Goal: Task Accomplishment & Management: Use online tool/utility

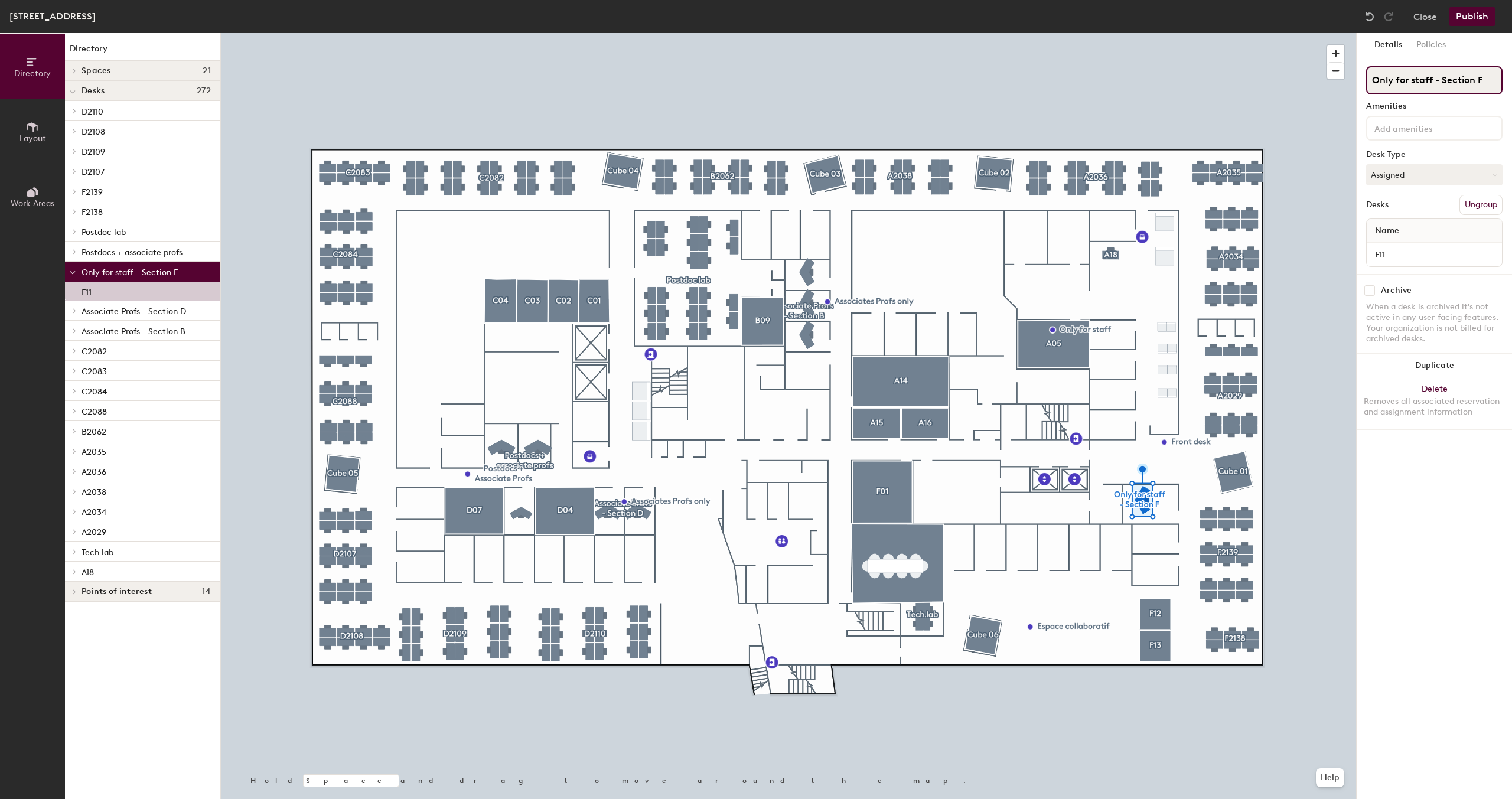
click at [1417, 79] on input "Only for staff - Section F" at bounding box center [1434, 81] width 136 height 28
drag, startPoint x: 1443, startPoint y: 84, endPoint x: 1360, endPoint y: 79, distance: 83.2
click at [1360, 79] on div "Details Policies Only for staff - Section F Amenities Desk Type Assigned Desks …" at bounding box center [1434, 416] width 156 height 766
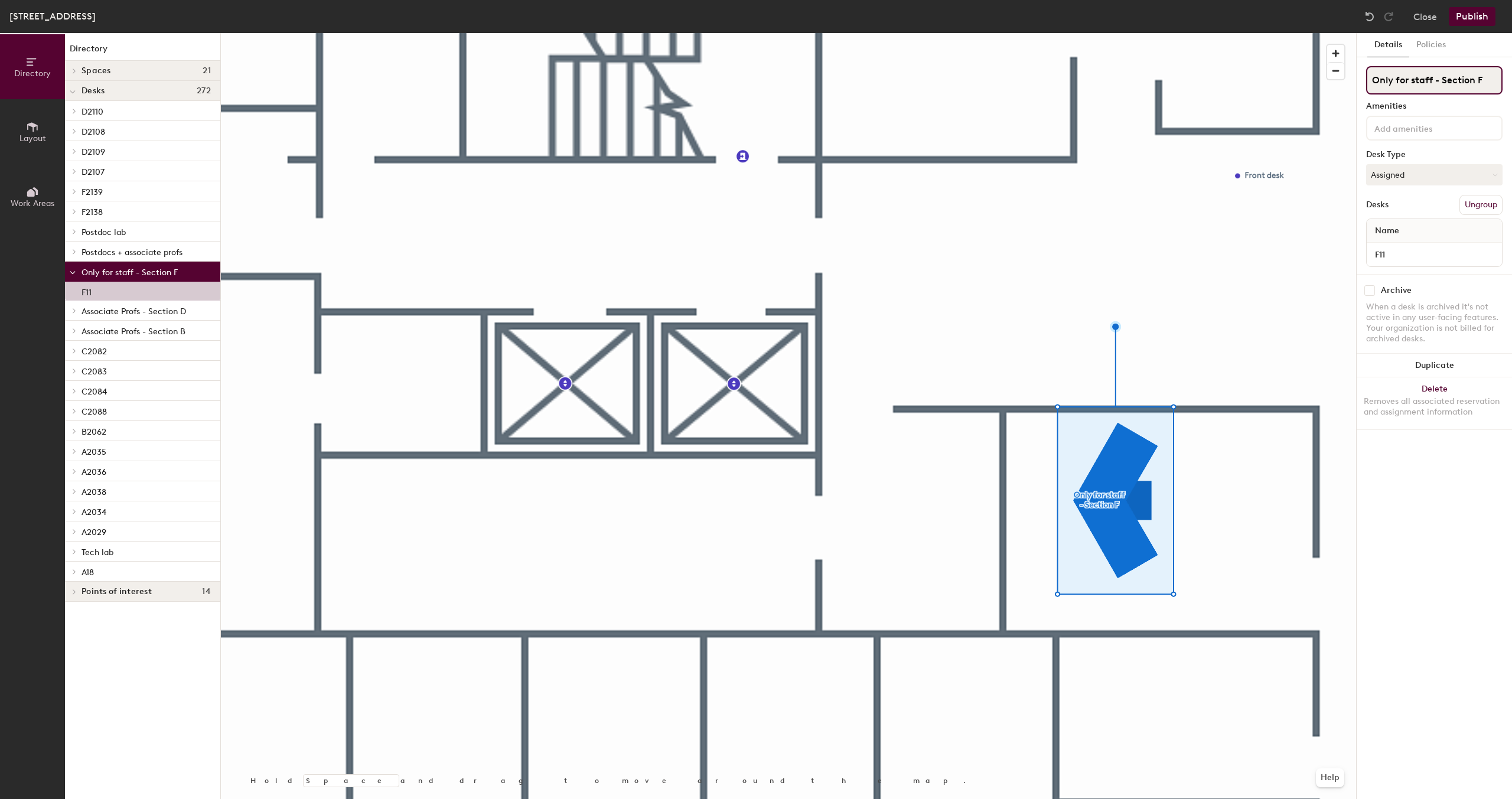
click at [1432, 81] on input "Only for staff - Section F" at bounding box center [1434, 81] width 136 height 28
click at [1340, 81] on div "Directory Layout Work Areas Directory Spaces 21 A05 A14 A15 A16 B09 C01 C02 C03…" at bounding box center [756, 416] width 1512 height 766
type input "F11"
click at [1467, 20] on button "Publish" at bounding box center [1472, 16] width 47 height 19
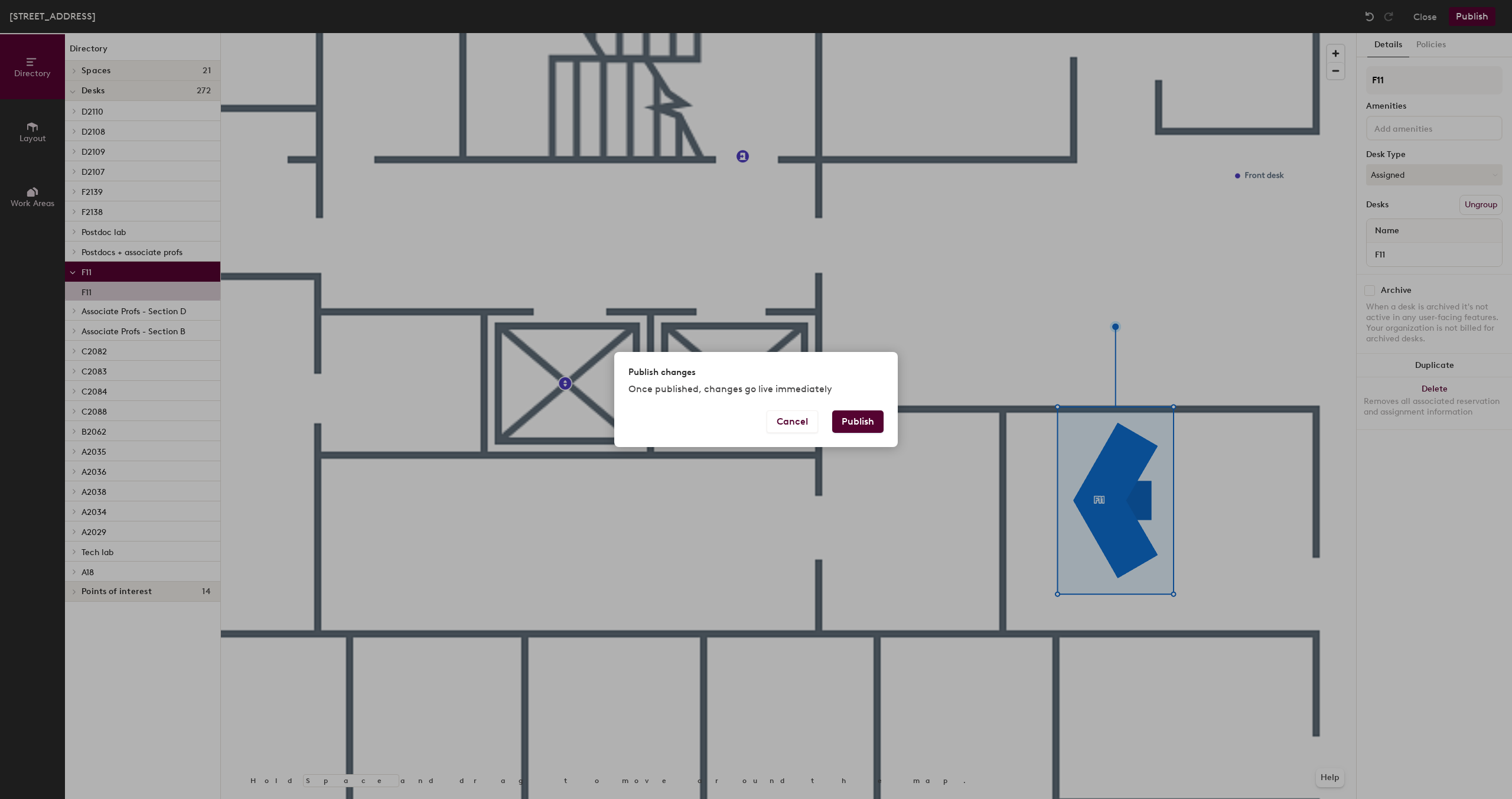
click at [863, 421] on button "Publish" at bounding box center [858, 421] width 52 height 23
